Goal: Task Accomplishment & Management: Use online tool/utility

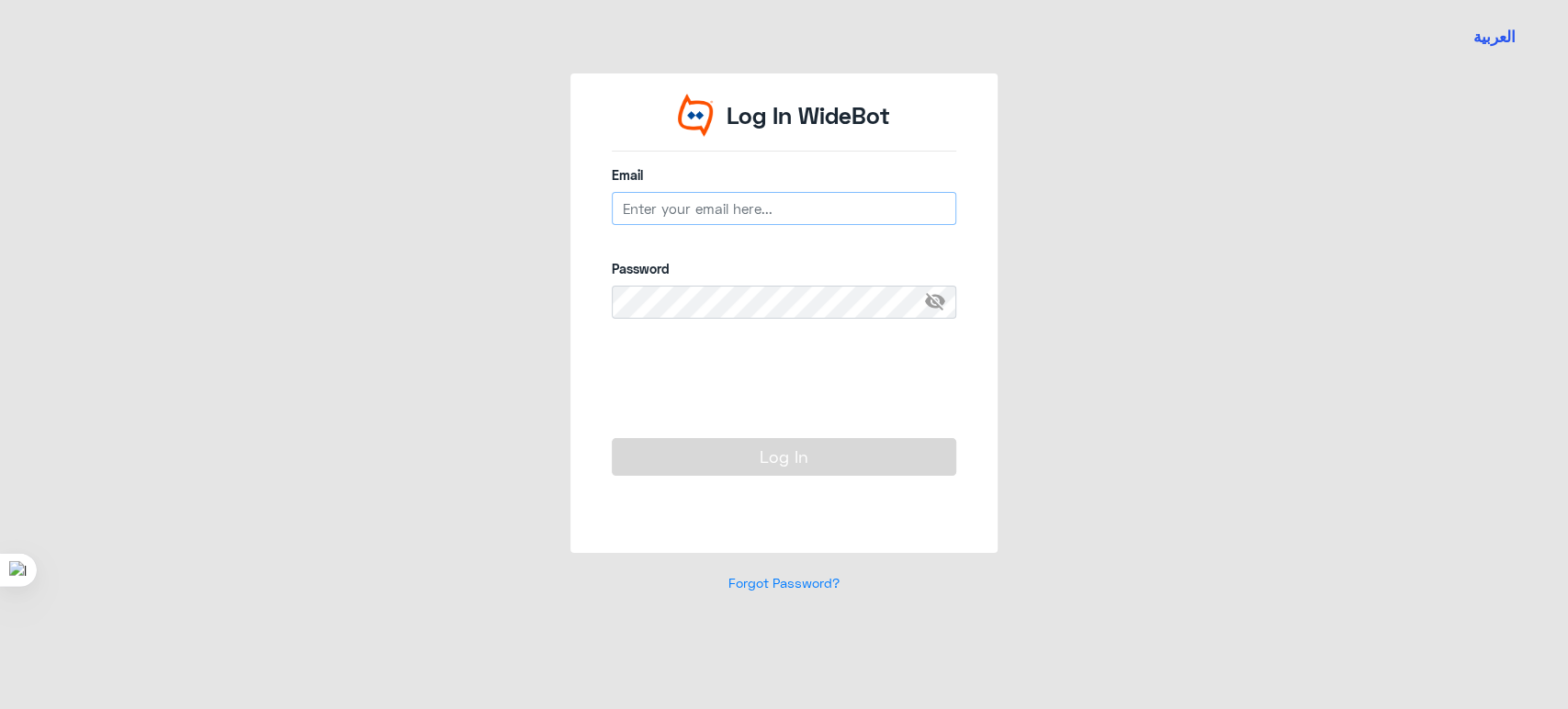
click at [880, 214] on input "email" at bounding box center [784, 208] width 344 height 33
type input "[EMAIL_ADDRESS][DOMAIN_NAME]"
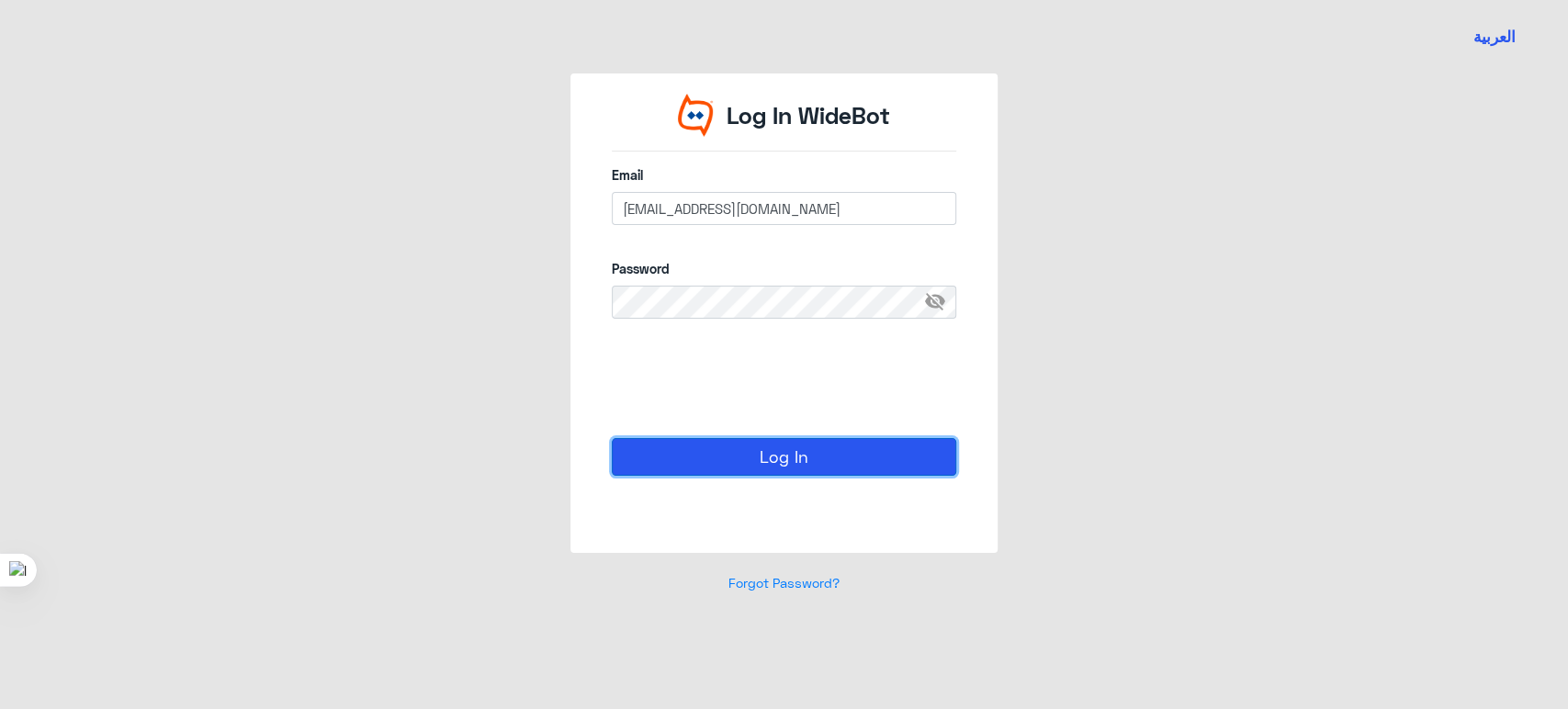
click at [719, 475] on button "Log In" at bounding box center [784, 456] width 344 height 37
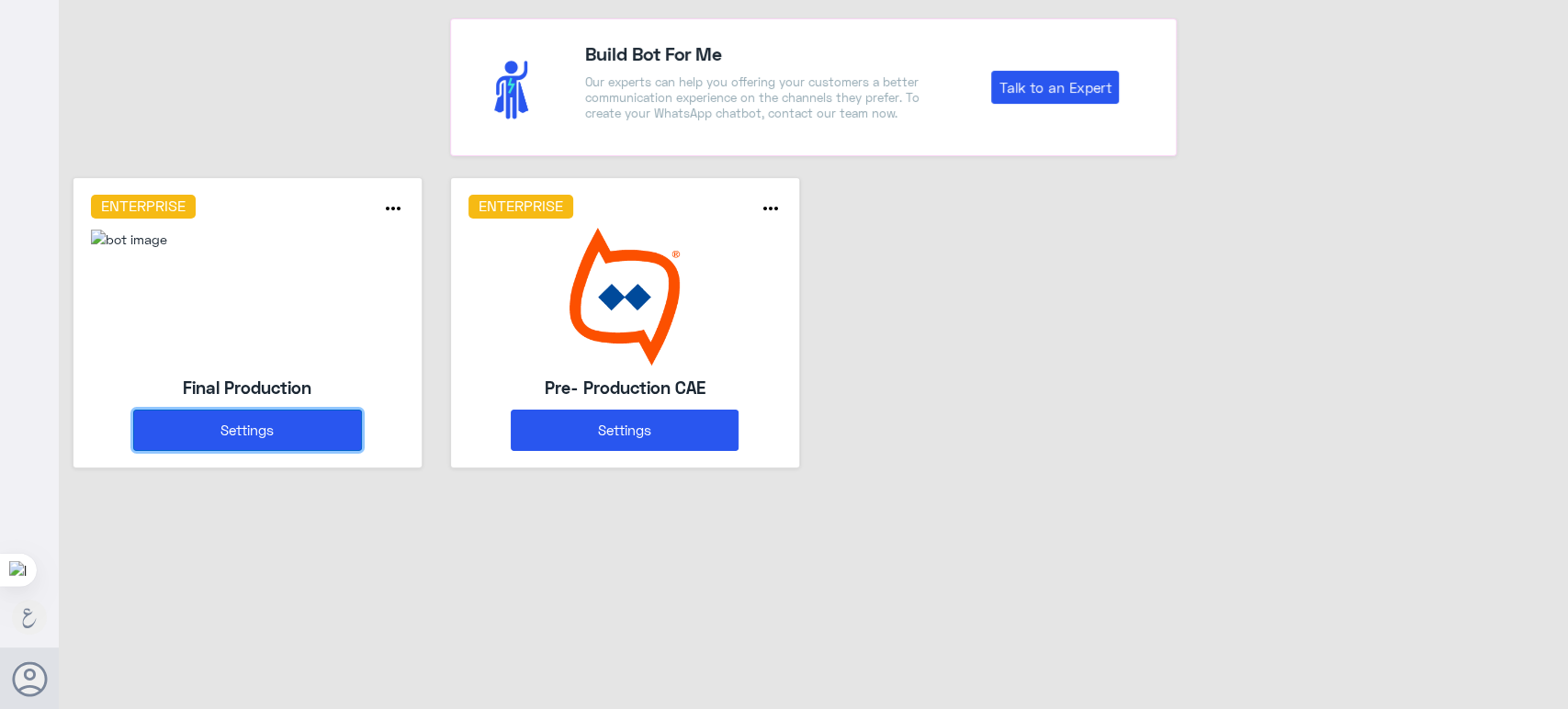
click at [340, 426] on button "Settings" at bounding box center [247, 430] width 228 height 42
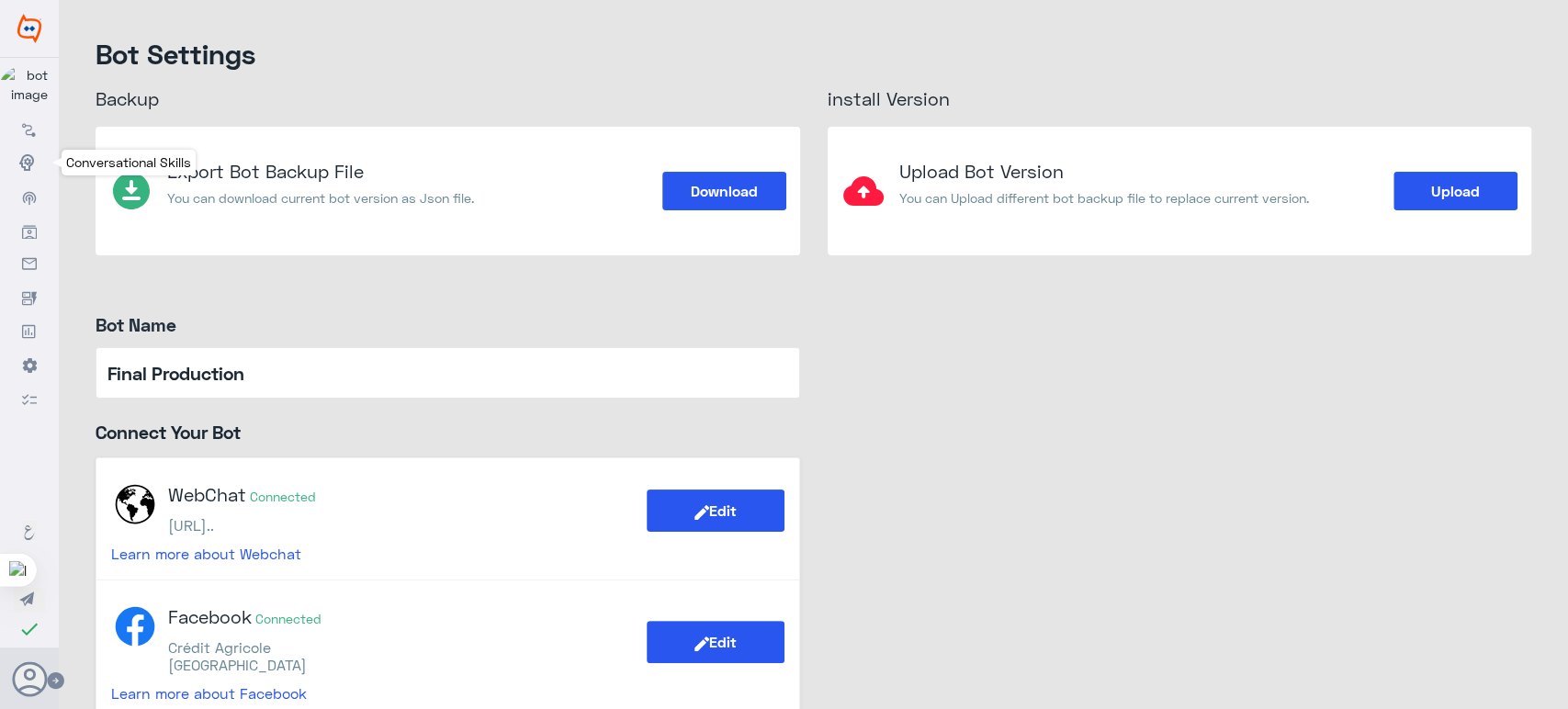
click at [28, 169] on use at bounding box center [26, 162] width 15 height 16
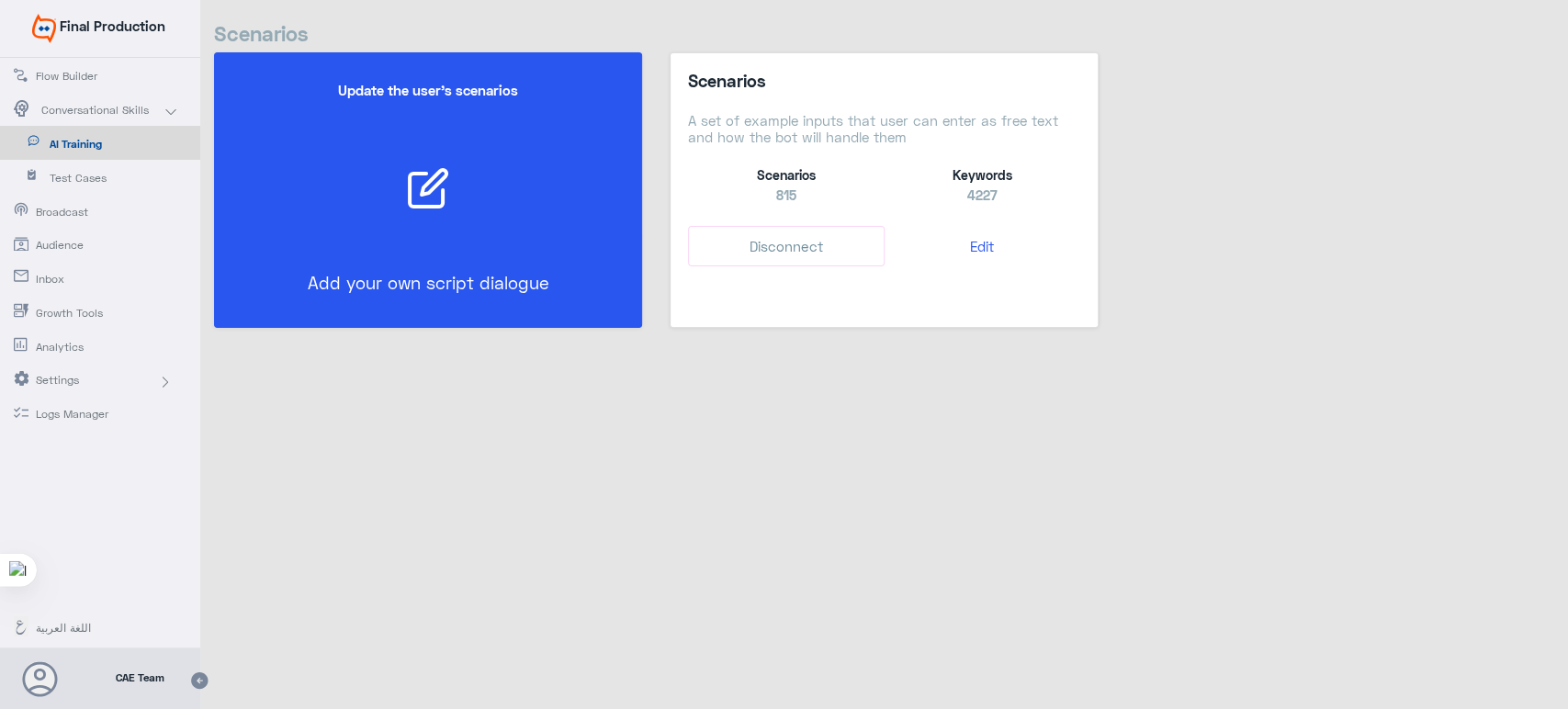
click at [83, 79] on span "Flow Builder" at bounding box center [90, 76] width 108 height 16
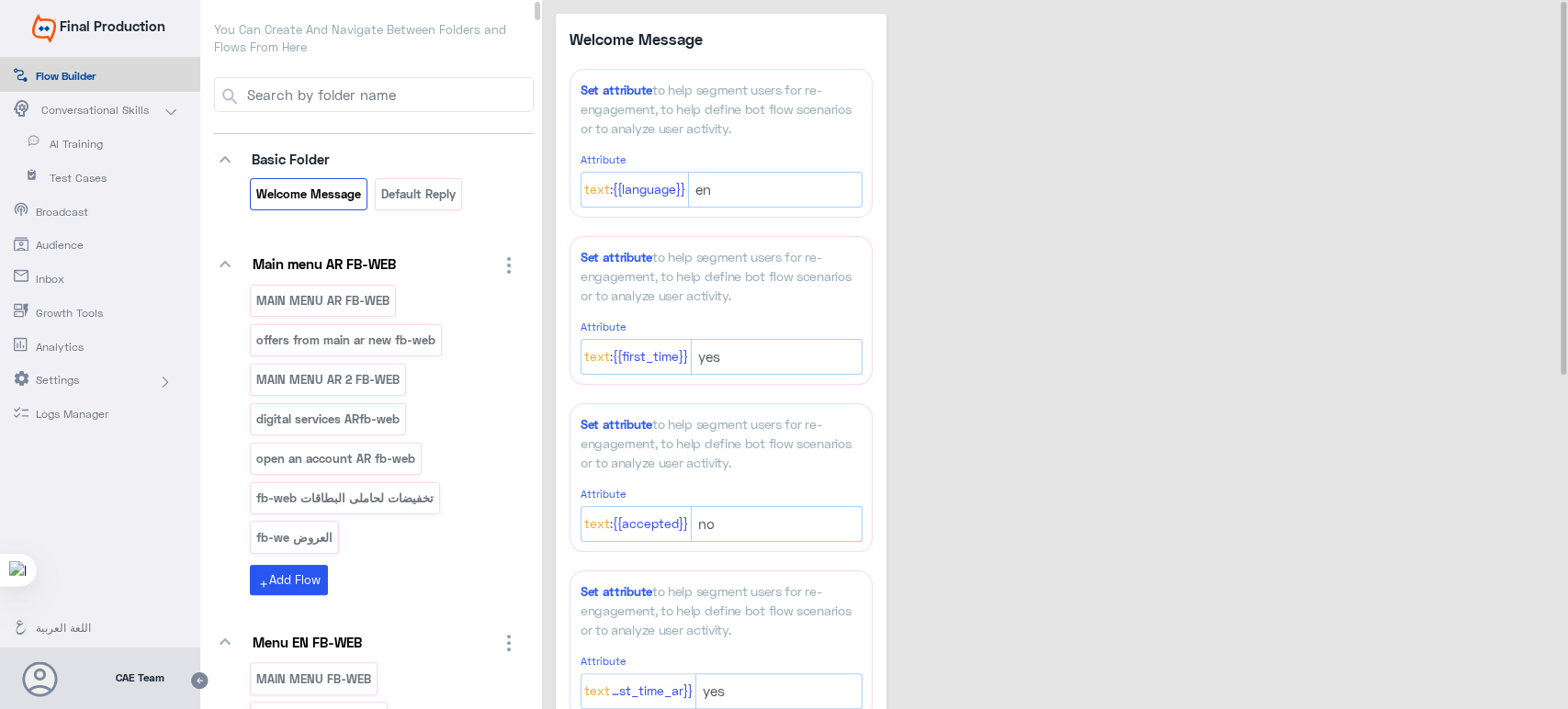
click at [376, 98] on input at bounding box center [388, 95] width 288 height 33
type input "3"
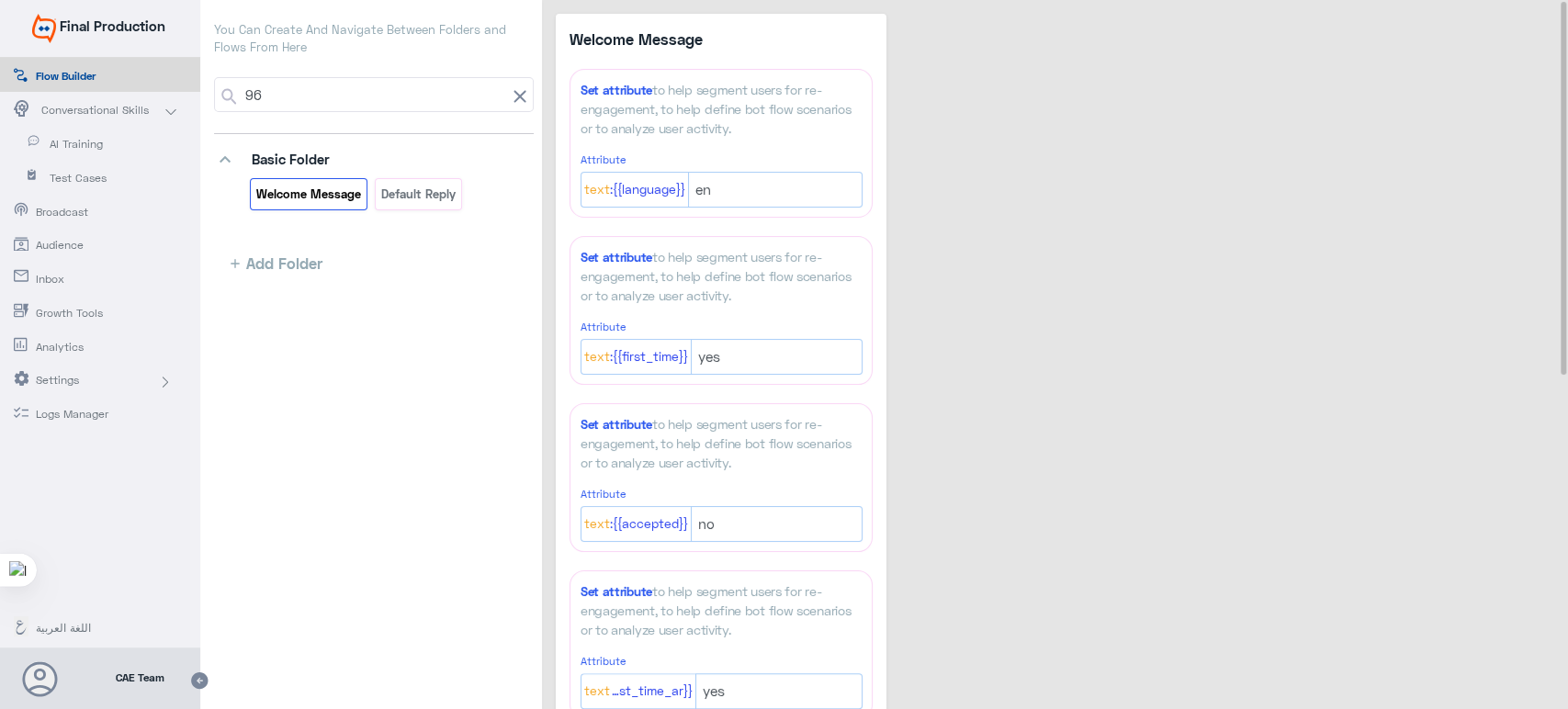
type input "9"
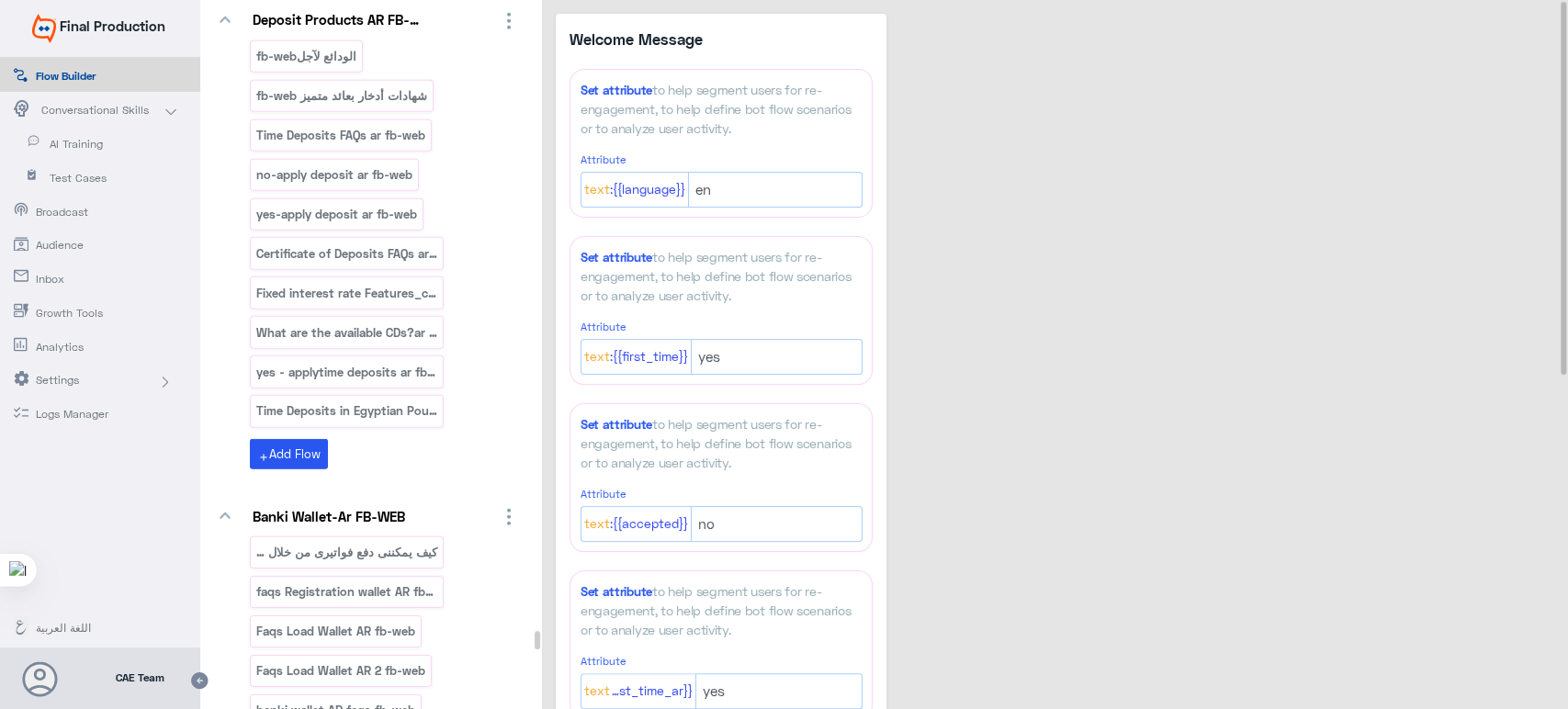
scroll to position [81491, 0]
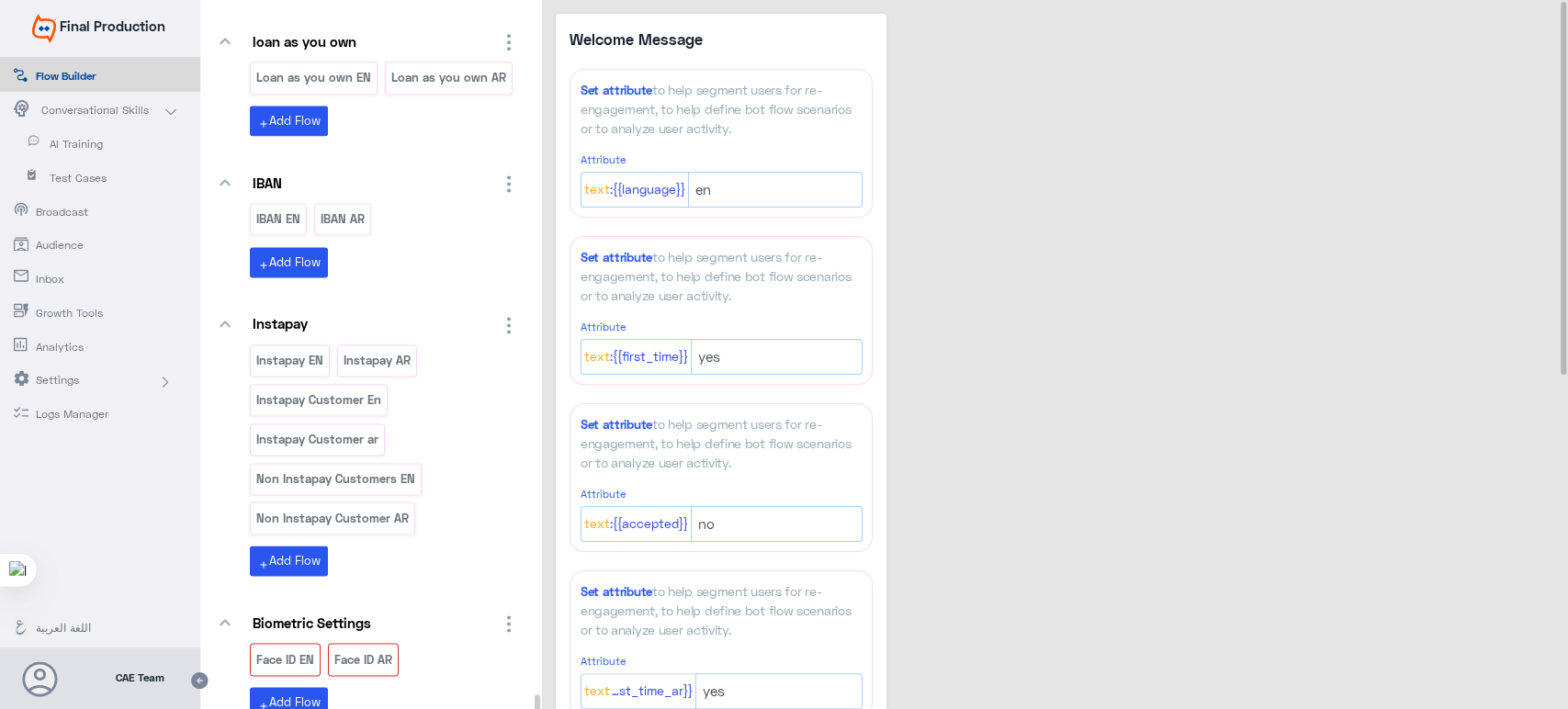
drag, startPoint x: 537, startPoint y: 15, endPoint x: 516, endPoint y: 756, distance: 741.3
click at [516, 708] on html "Final Production Flow Builder Conversational Skills AI Training Test Cases Broa…" at bounding box center [784, 354] width 1568 height 709
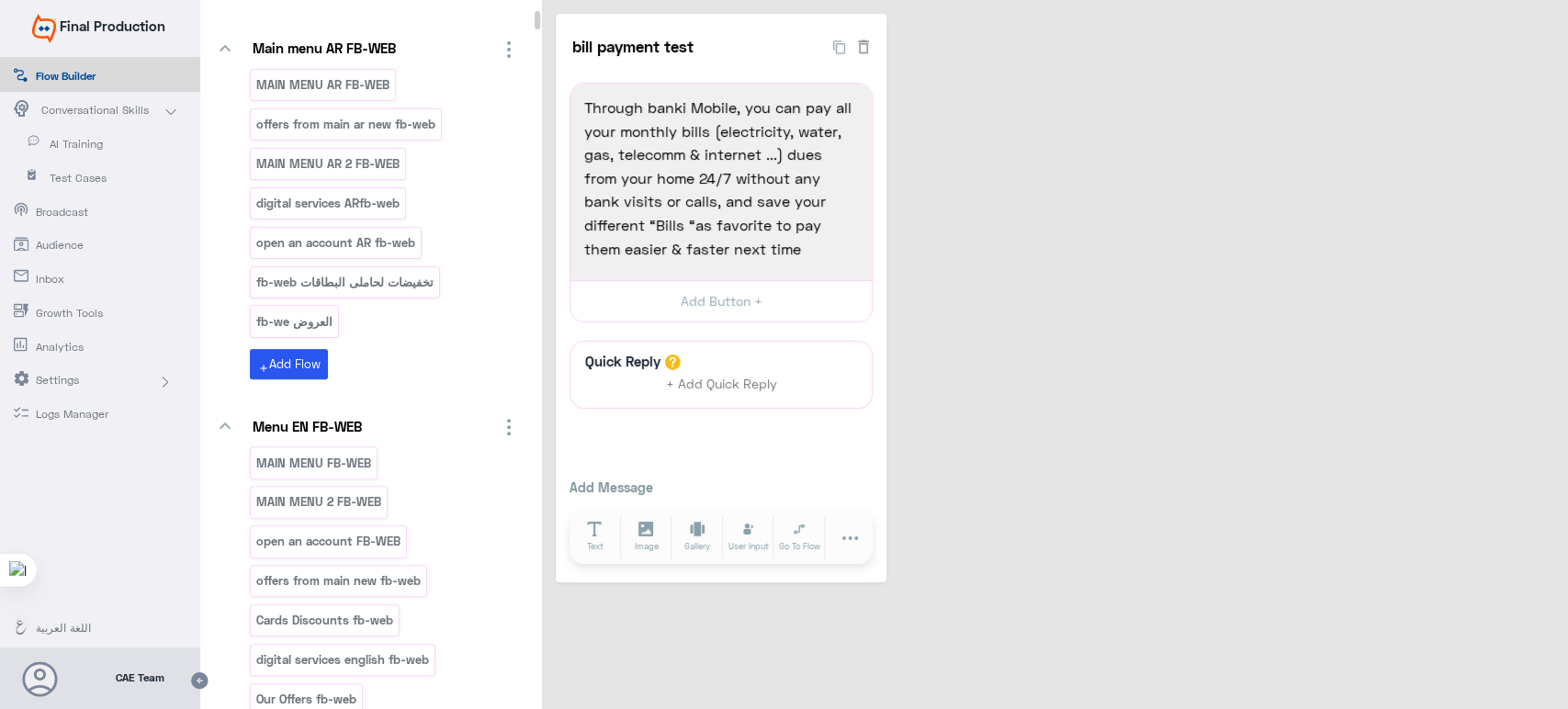
scroll to position [0, 0]
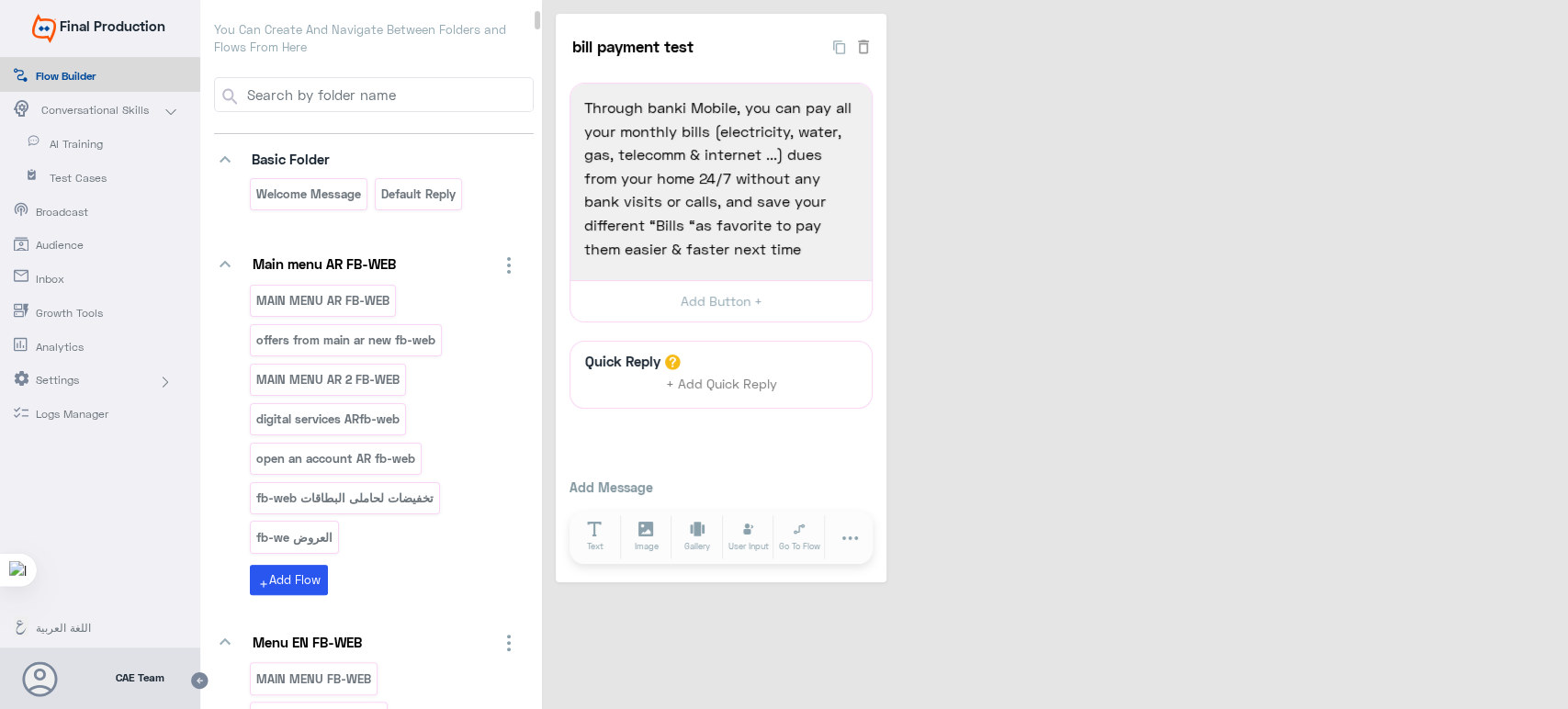
drag, startPoint x: 534, startPoint y: 703, endPoint x: 530, endPoint y: -31, distance: 734.0
click at [530, 0] on html "Final Production Flow Builder Conversational Skills AI Training Test Cases Broa…" at bounding box center [784, 354] width 1568 height 709
click at [470, 89] on input at bounding box center [388, 95] width 288 height 33
type input "ل"
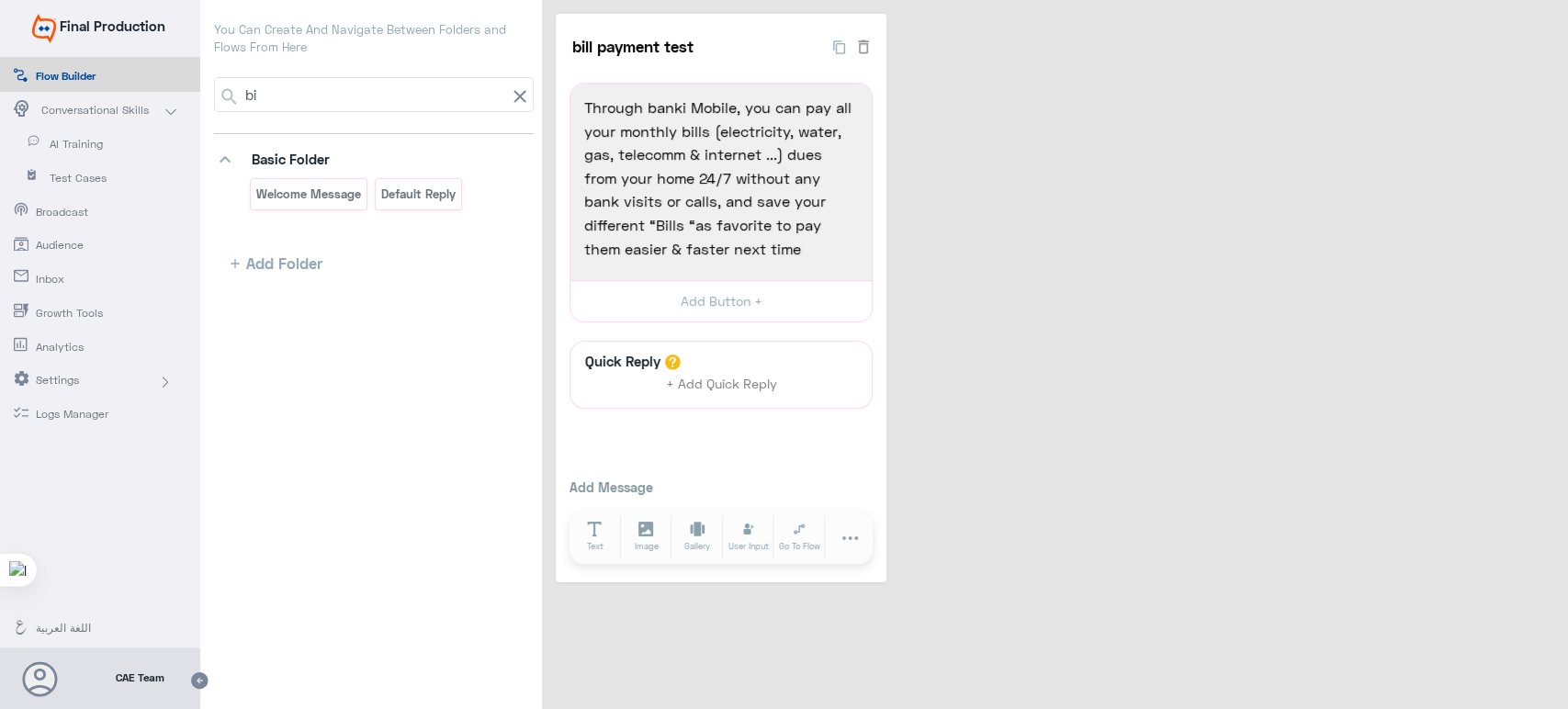
type input "b"
